Goal: Information Seeking & Learning: Compare options

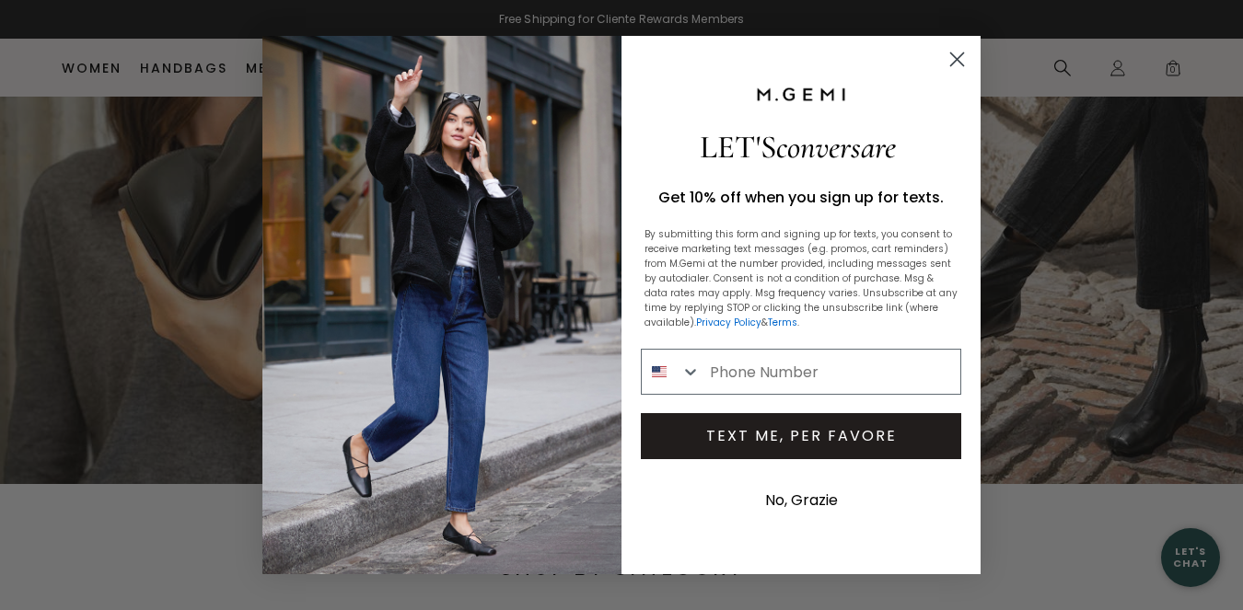
click at [955, 55] on circle "Close dialog" at bounding box center [957, 59] width 30 height 30
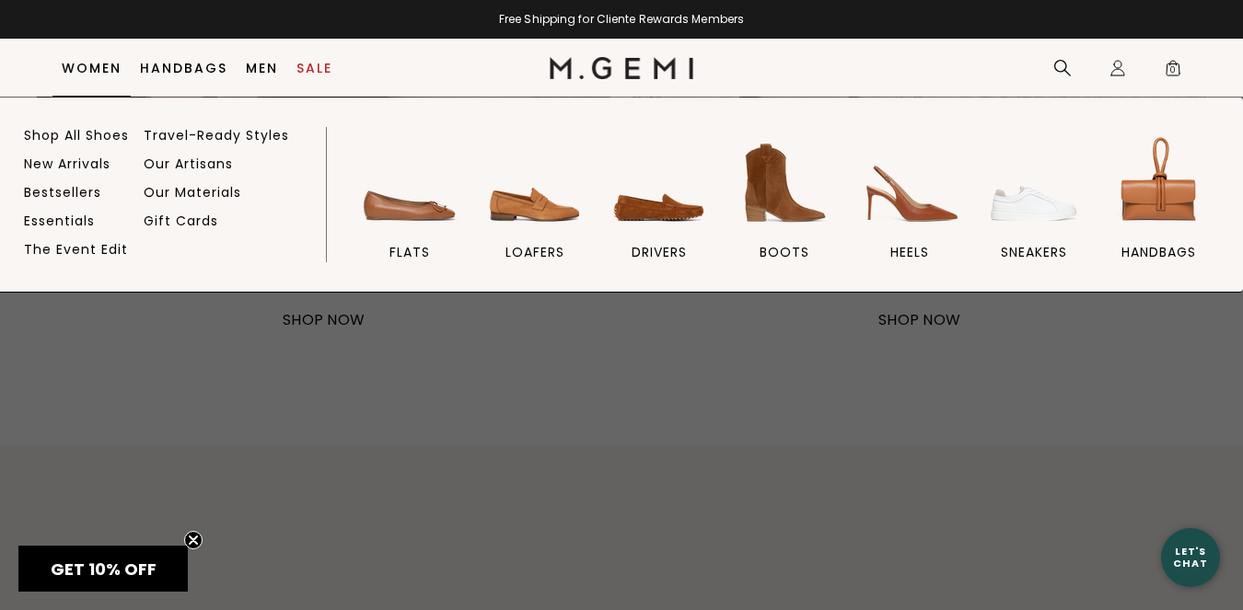
scroll to position [1547, 0]
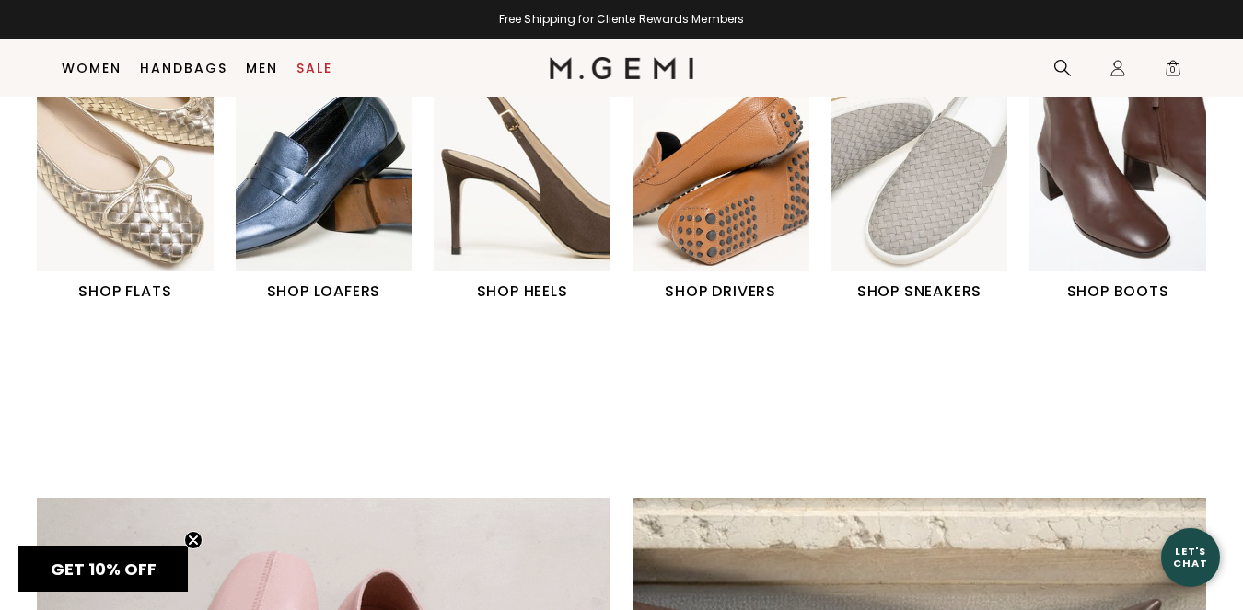
scroll to position [710, 0]
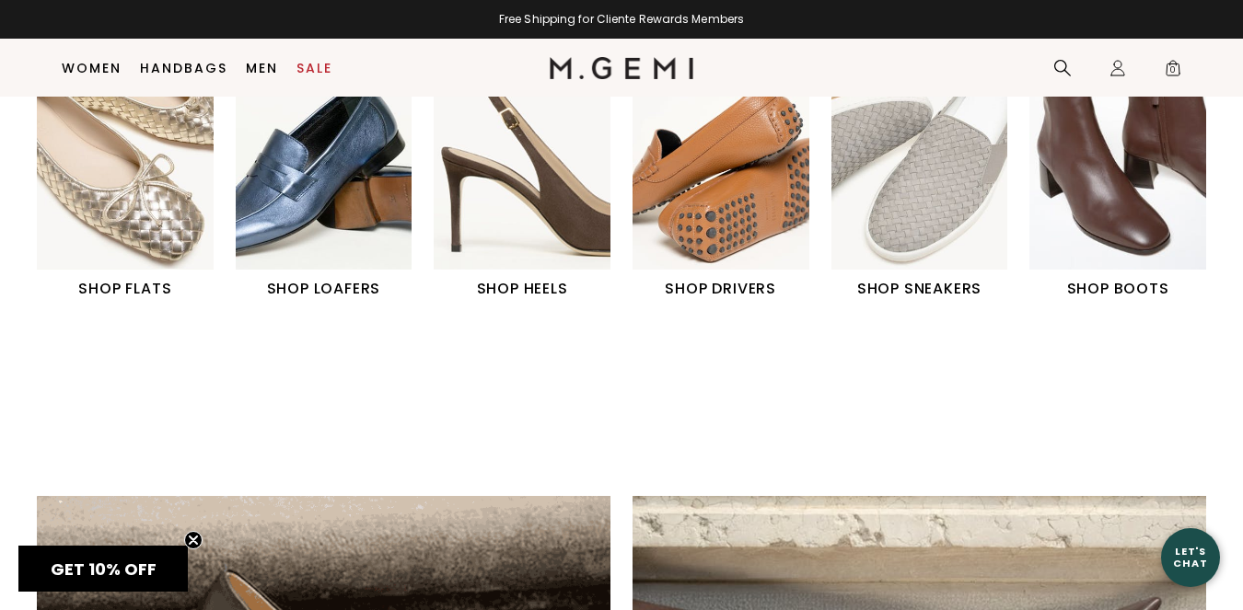
click at [499, 242] on img "3 / 6" at bounding box center [522, 160] width 177 height 221
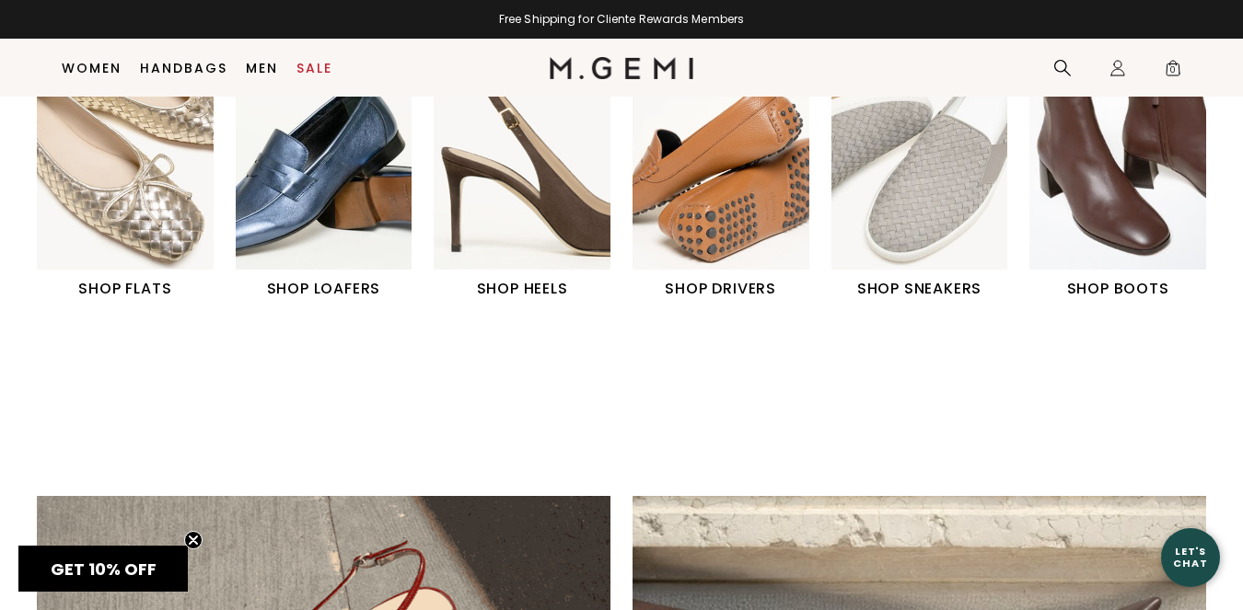
click at [499, 242] on img "3 / 6" at bounding box center [522, 160] width 177 height 221
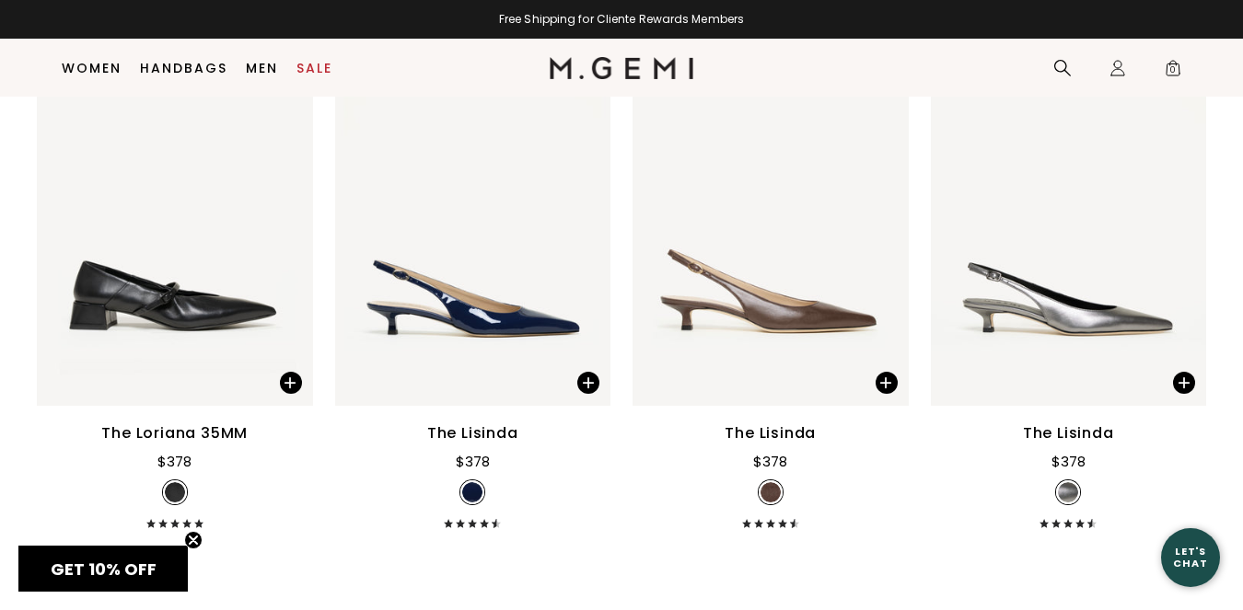
scroll to position [1398, 0]
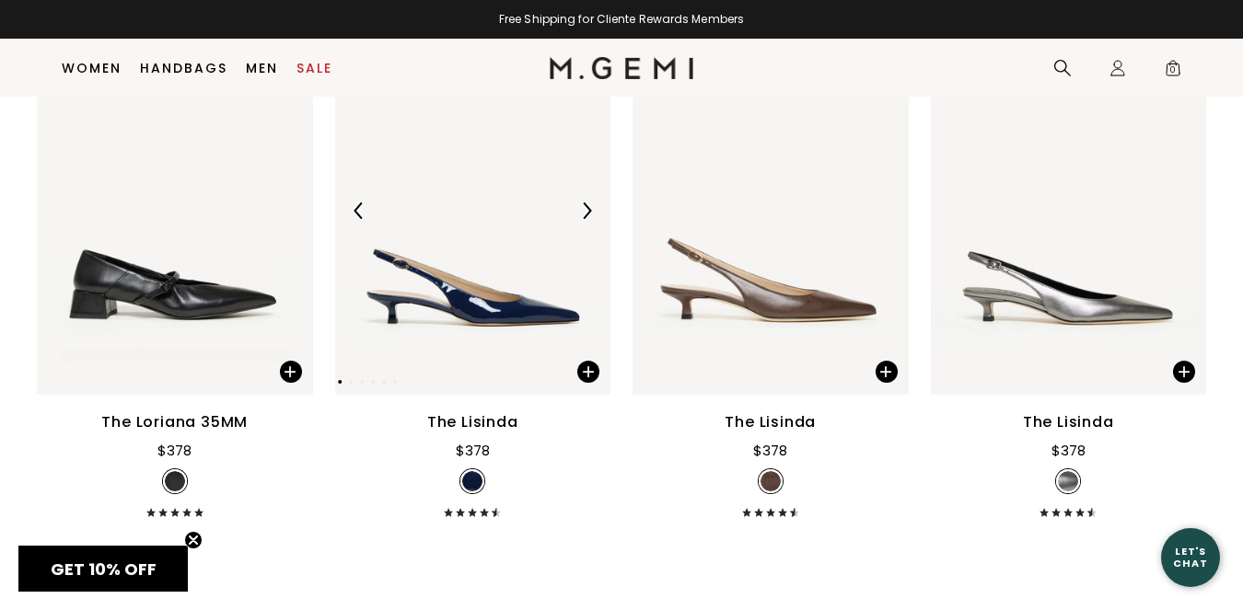
click at [473, 299] on img at bounding box center [473, 211] width 276 height 368
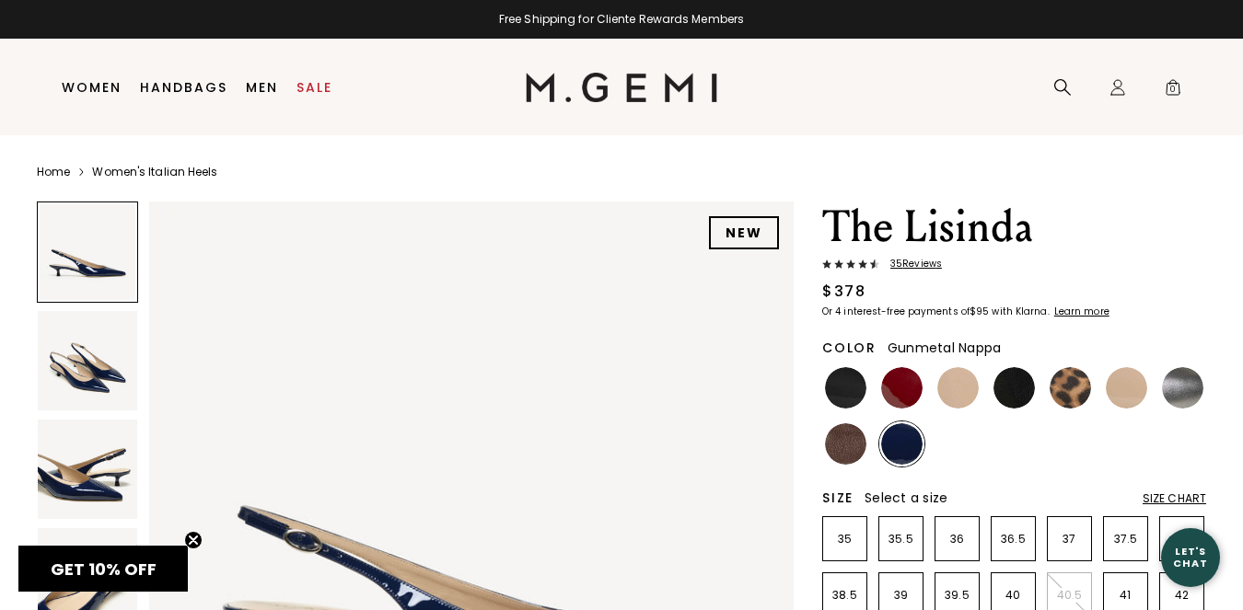
click at [1179, 394] on img at bounding box center [1182, 387] width 41 height 41
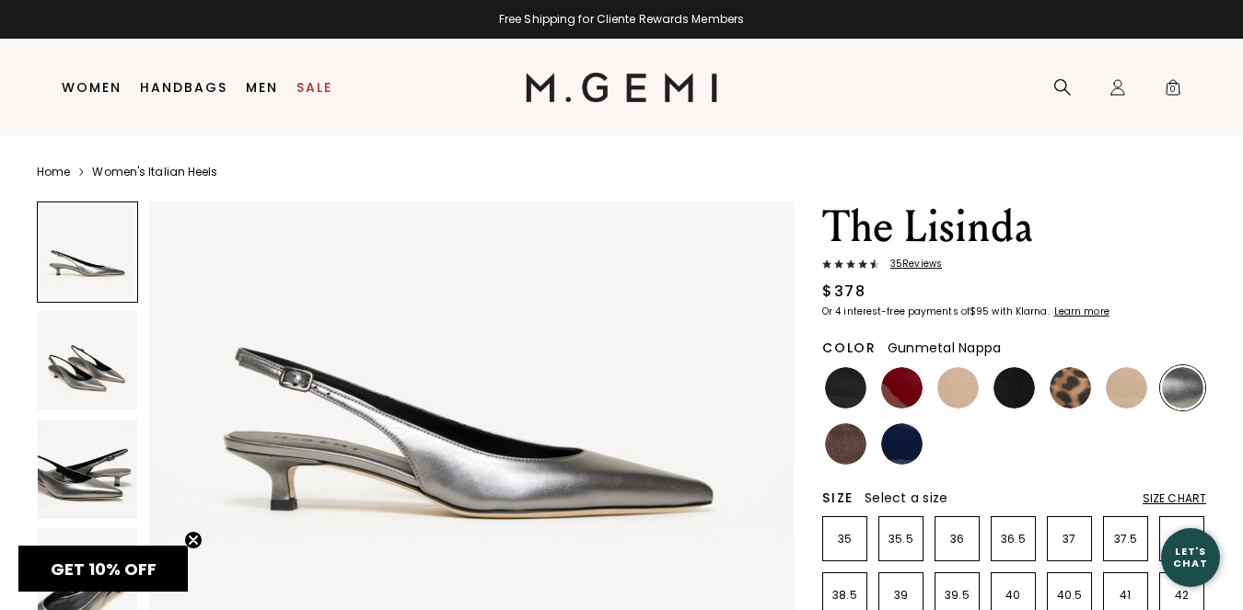
scroll to position [170, 0]
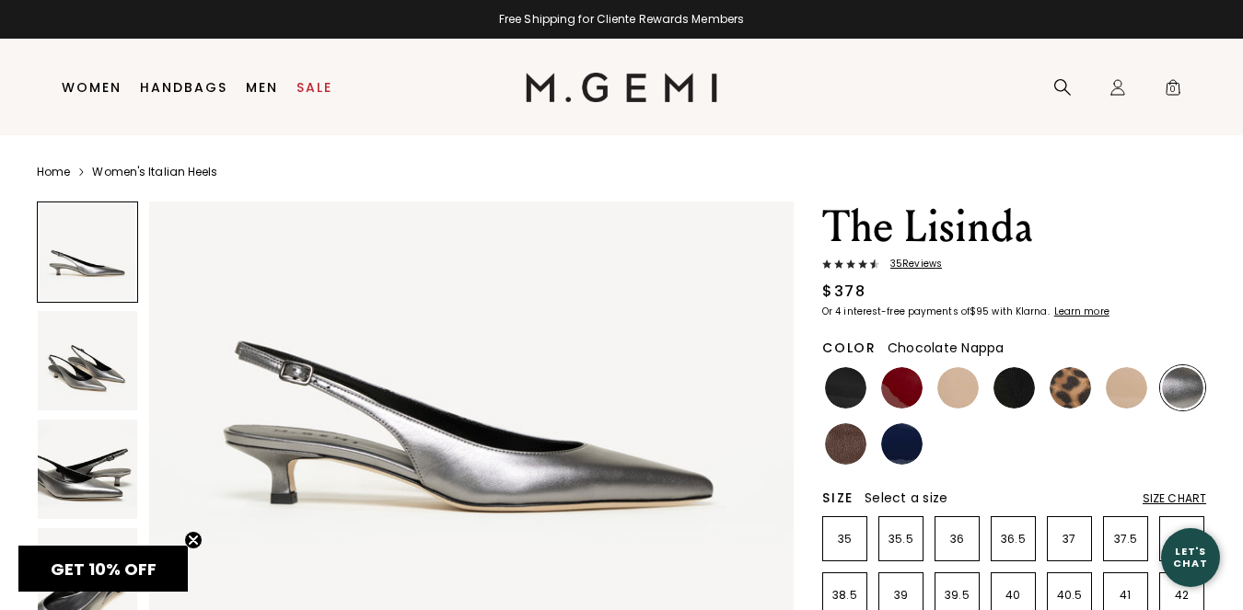
click at [843, 446] on img at bounding box center [845, 443] width 41 height 41
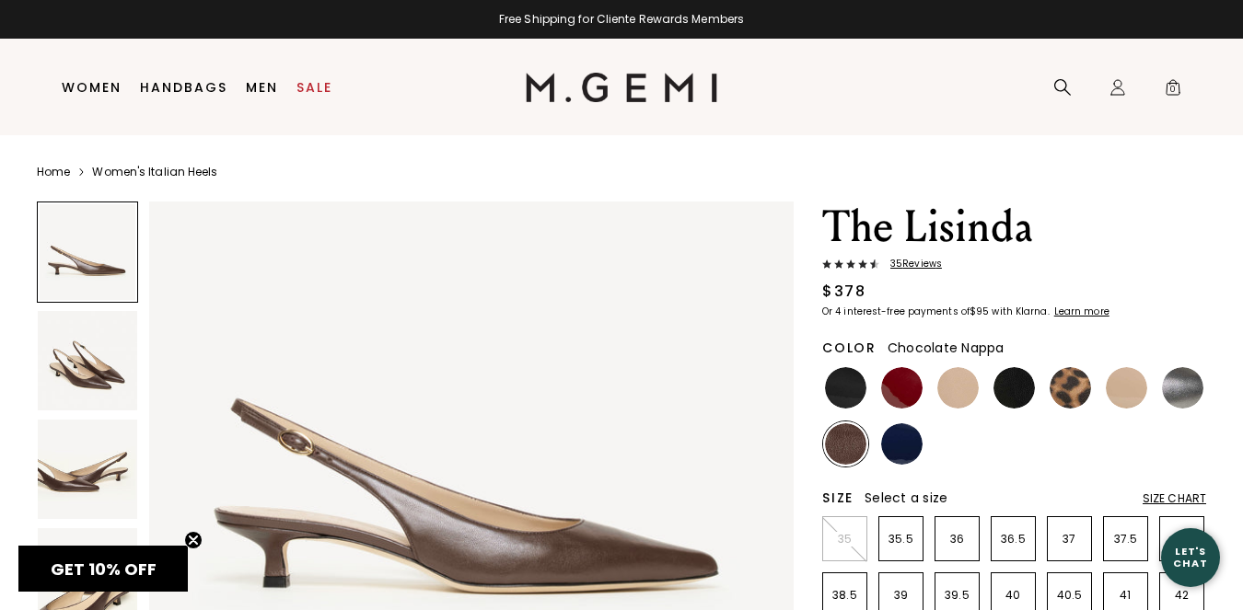
scroll to position [132, 0]
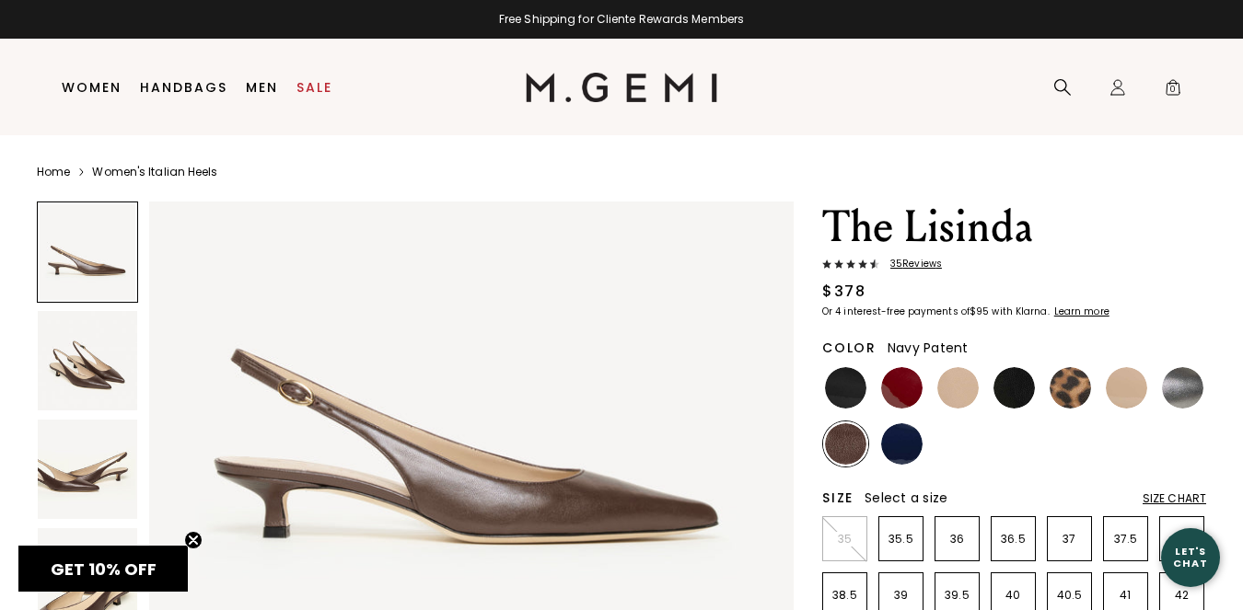
click at [908, 443] on img at bounding box center [901, 443] width 41 height 41
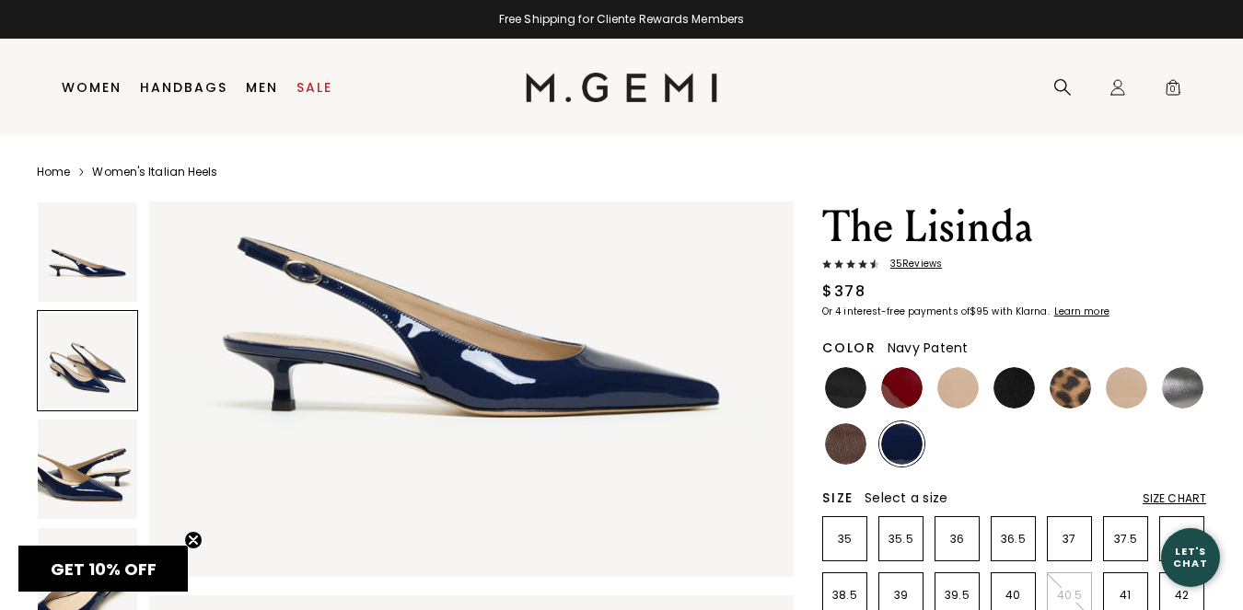
scroll to position [221, 0]
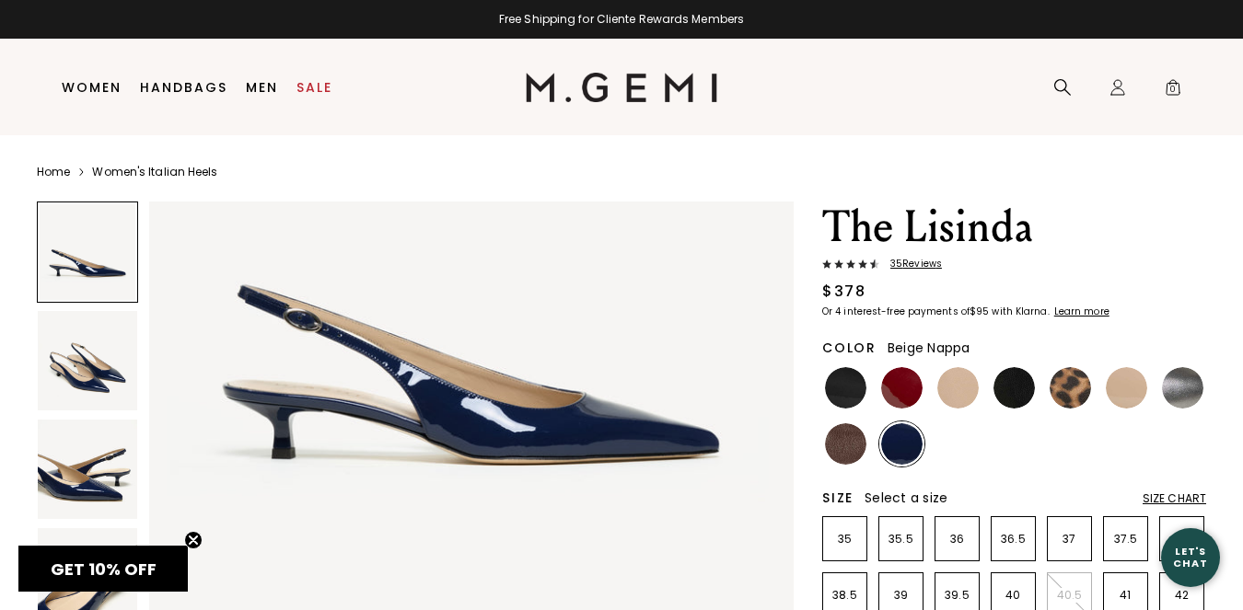
click at [955, 393] on img at bounding box center [957, 387] width 41 height 41
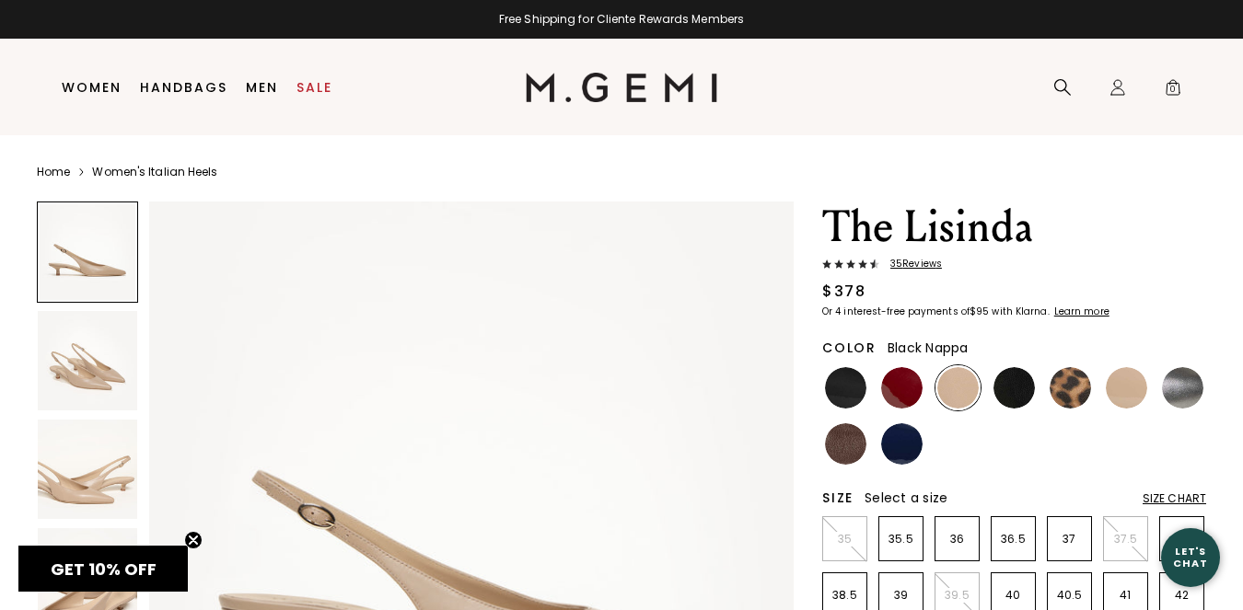
click at [1013, 391] on img at bounding box center [1013, 387] width 41 height 41
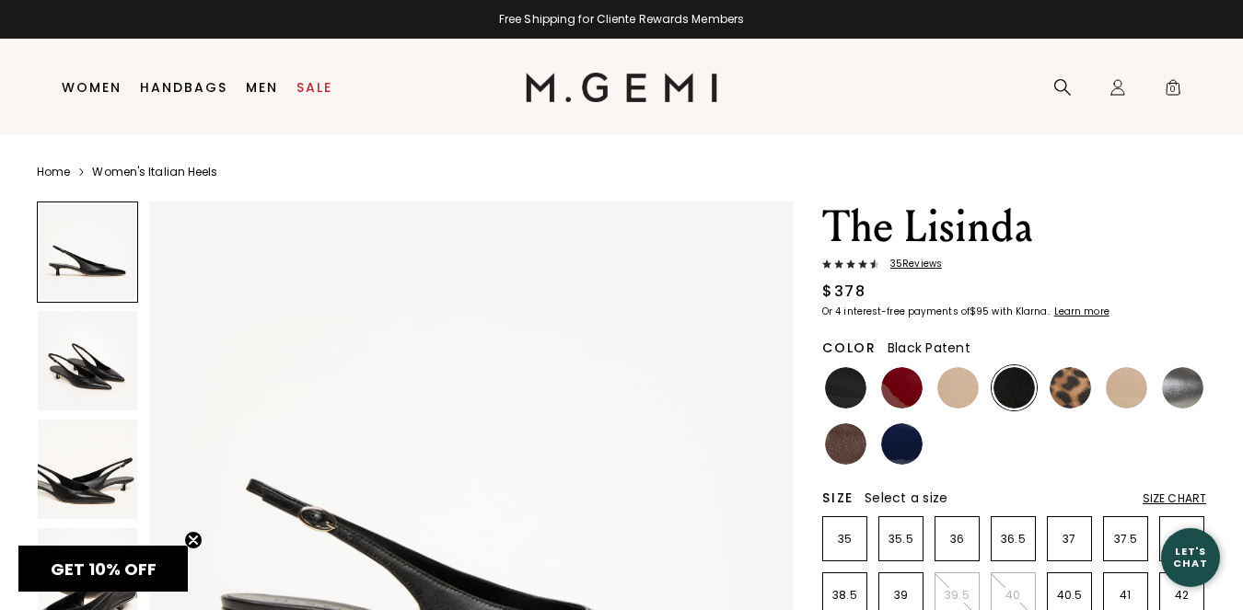
click at [848, 385] on img at bounding box center [845, 387] width 41 height 41
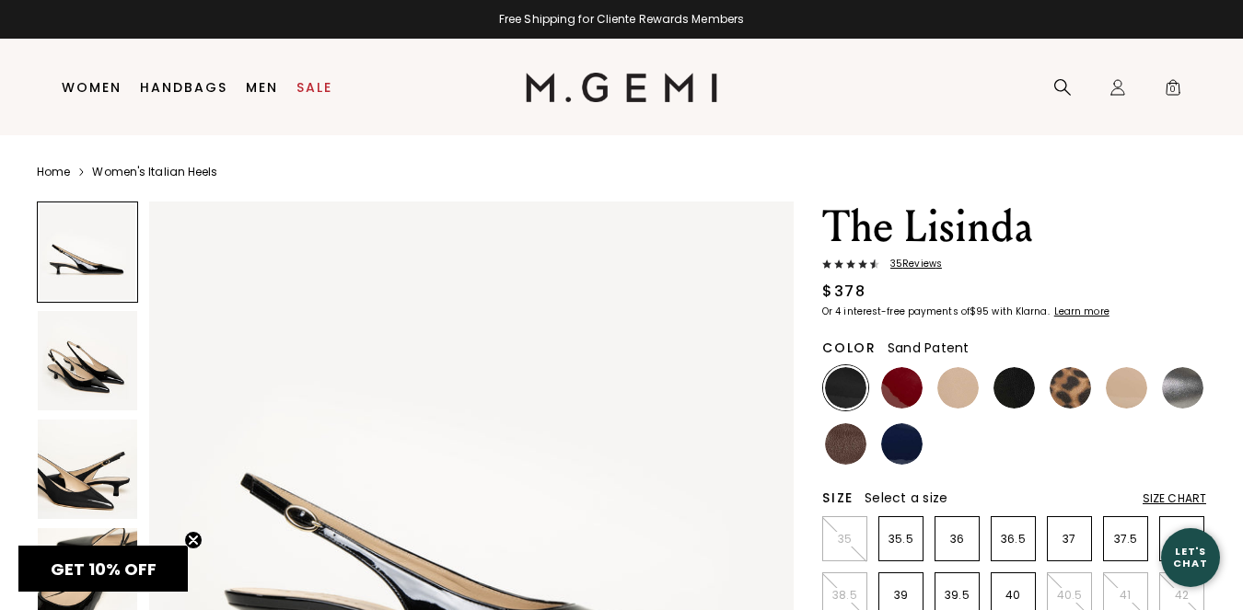
click at [1122, 391] on img at bounding box center [1126, 387] width 41 height 41
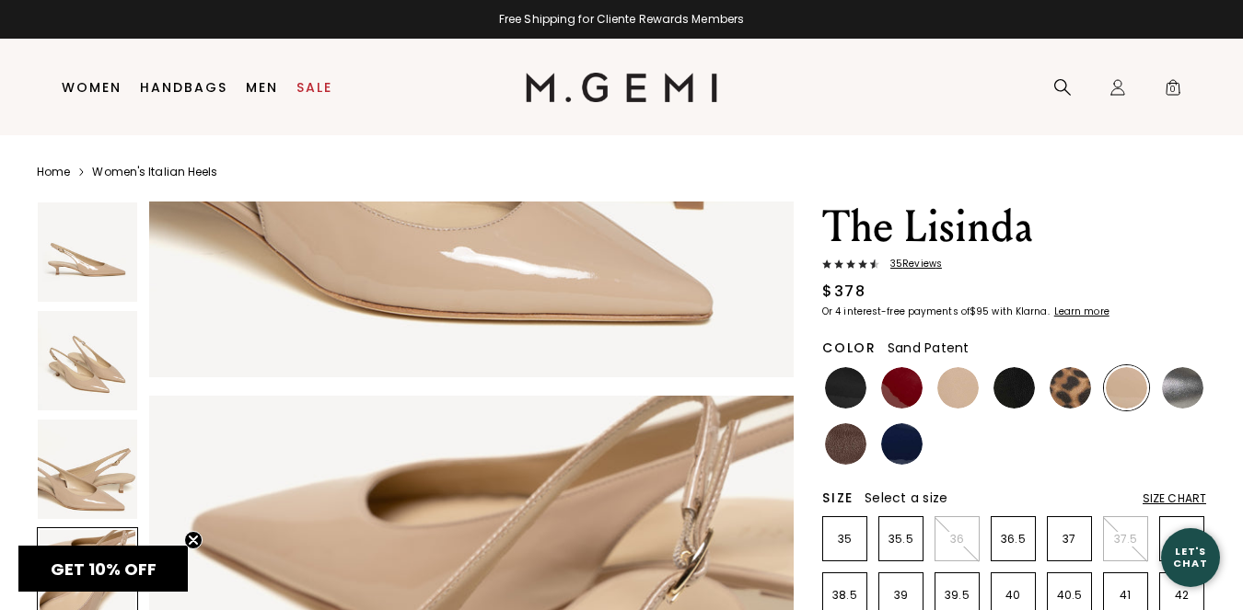
scroll to position [1796, 0]
